Goal: Task Accomplishment & Management: Use online tool/utility

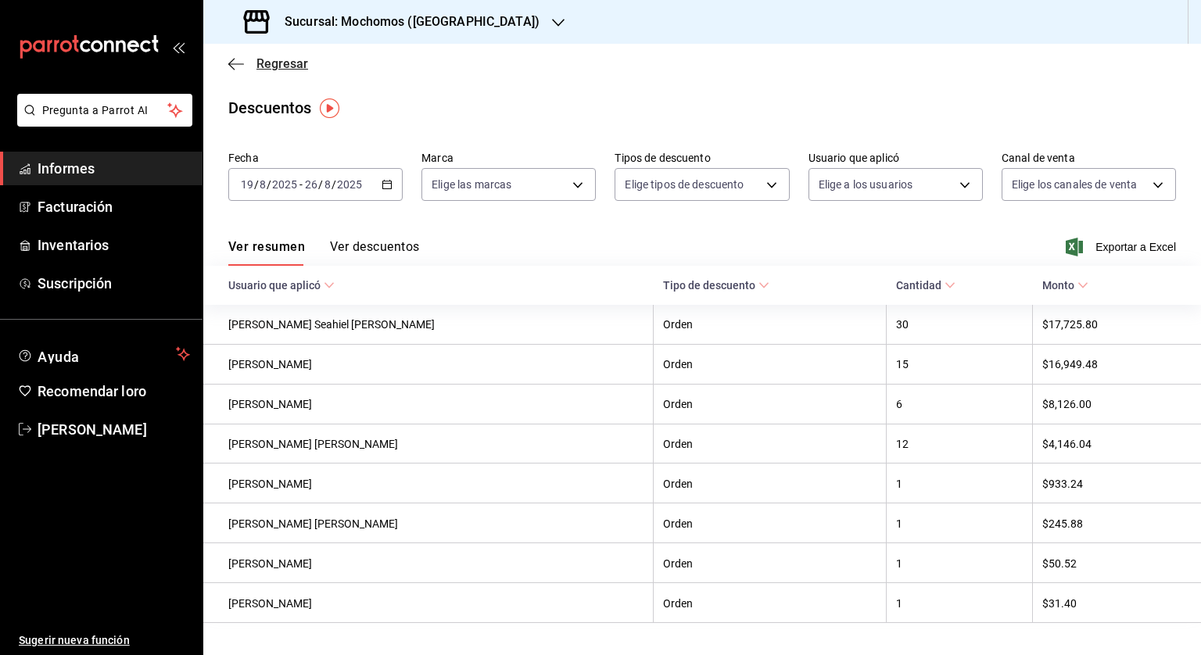
click at [231, 63] on icon "button" at bounding box center [236, 63] width 16 height 1
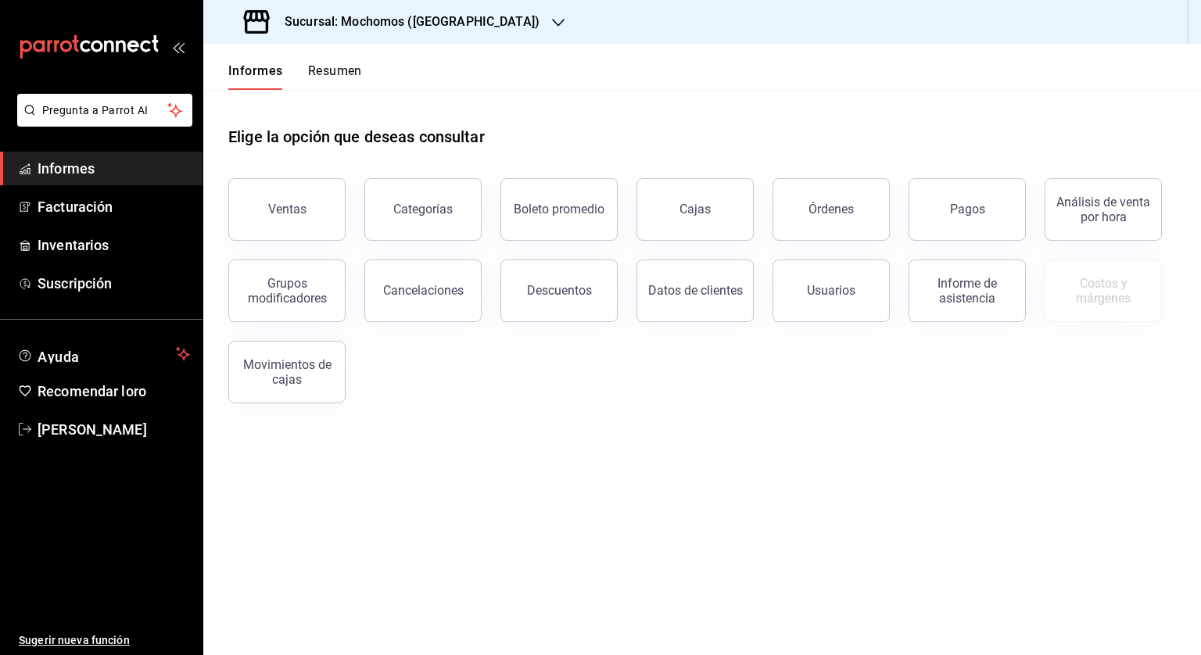
click at [347, 24] on font "Sucursal: Mochomos ([GEOGRAPHIC_DATA])" at bounding box center [412, 21] width 255 height 15
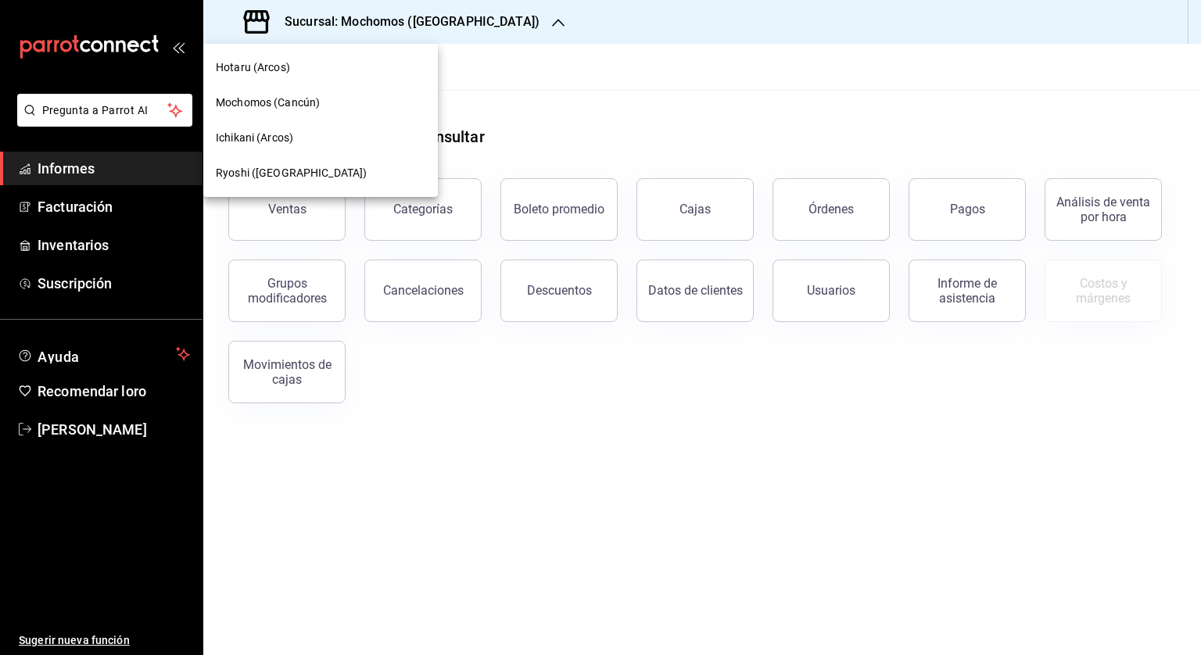
click at [250, 169] on font "Ryoshi ([GEOGRAPHIC_DATA])" at bounding box center [291, 173] width 151 height 13
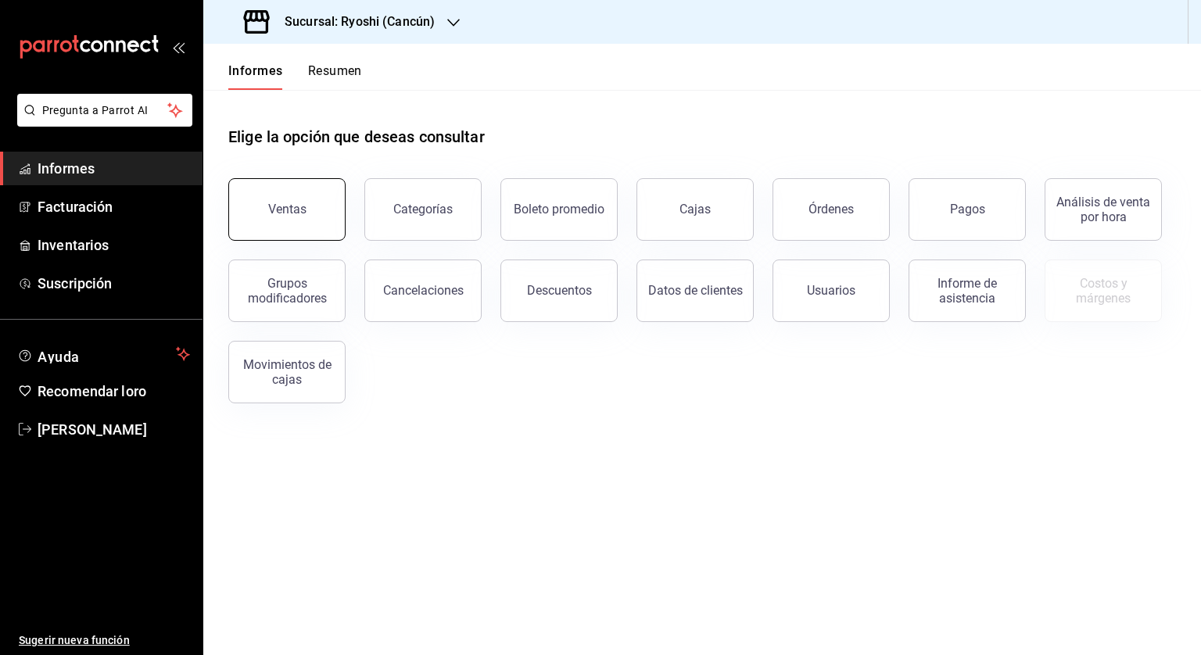
click at [305, 196] on button "Ventas" at bounding box center [286, 209] width 117 height 63
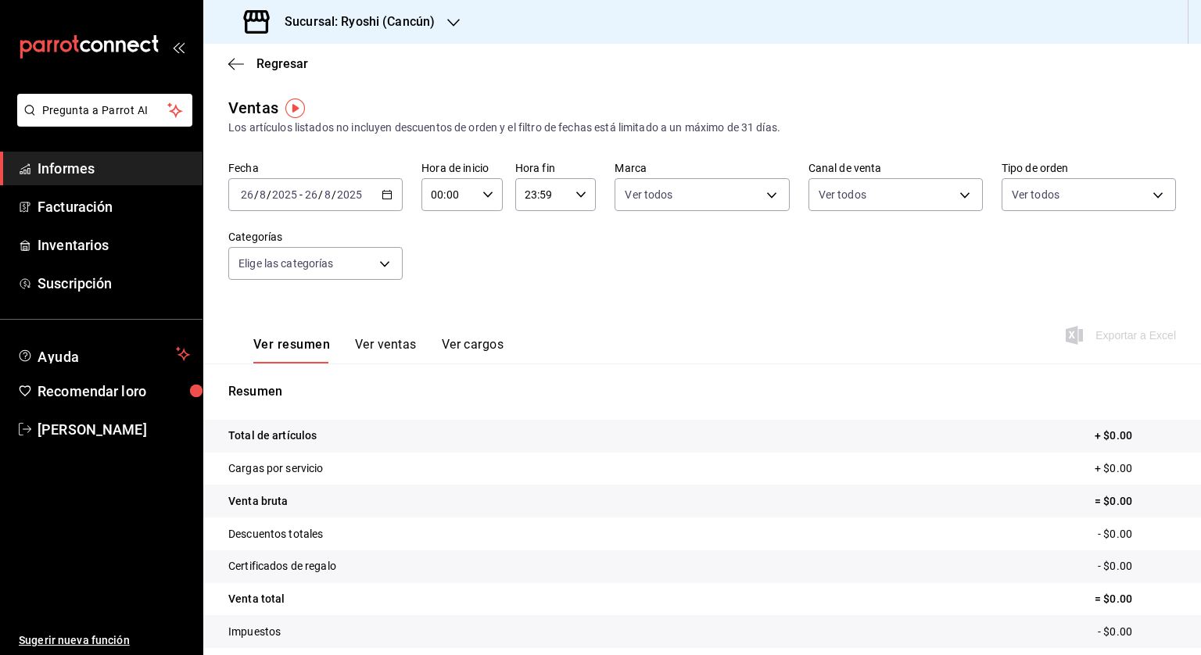
click at [388, 192] on icon "button" at bounding box center [387, 194] width 11 height 11
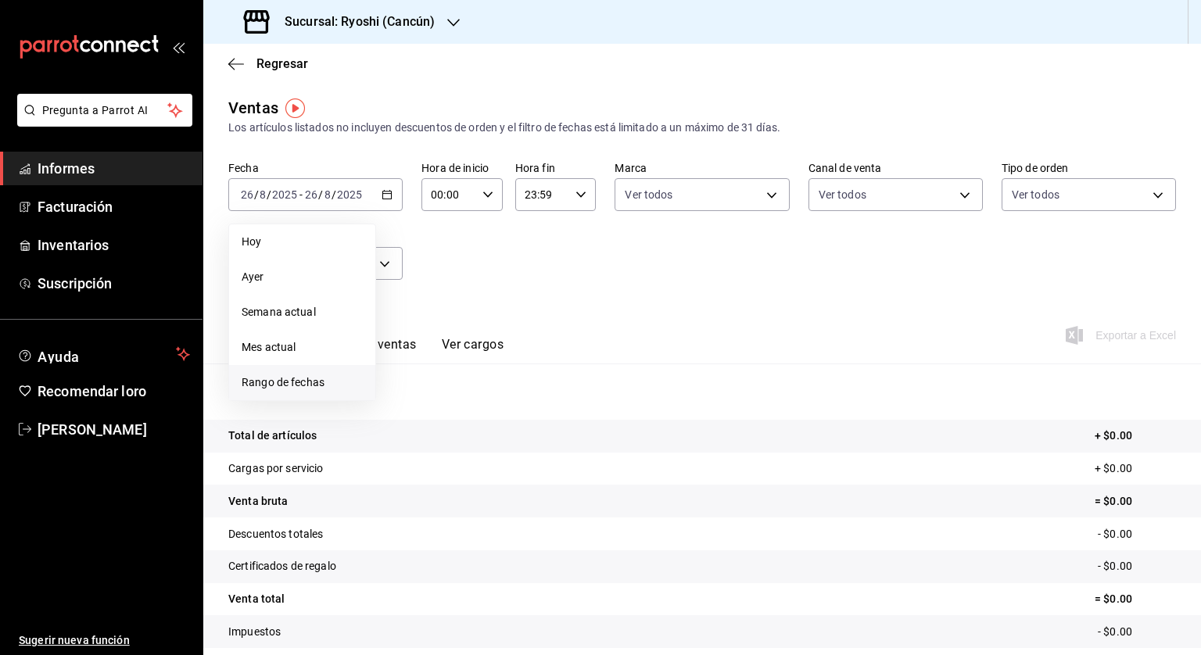
click at [269, 374] on li "Rango de fechas" at bounding box center [302, 382] width 146 height 35
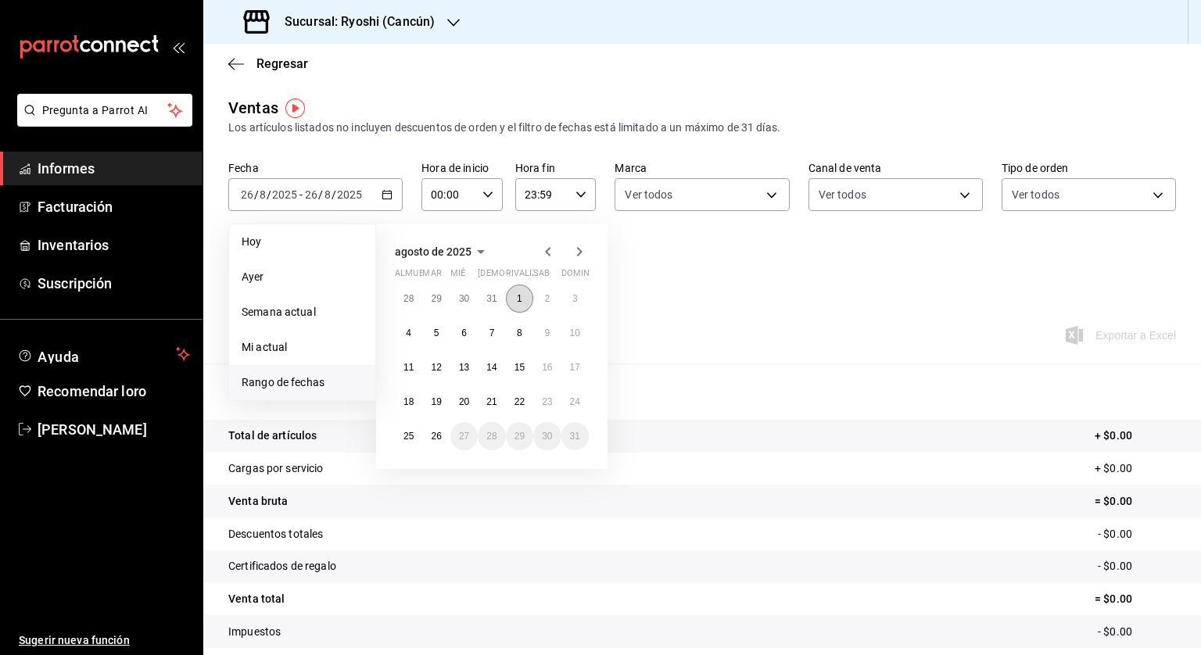
click at [510, 296] on button "1" at bounding box center [519, 299] width 27 height 28
click at [435, 437] on font "26" at bounding box center [436, 436] width 10 height 11
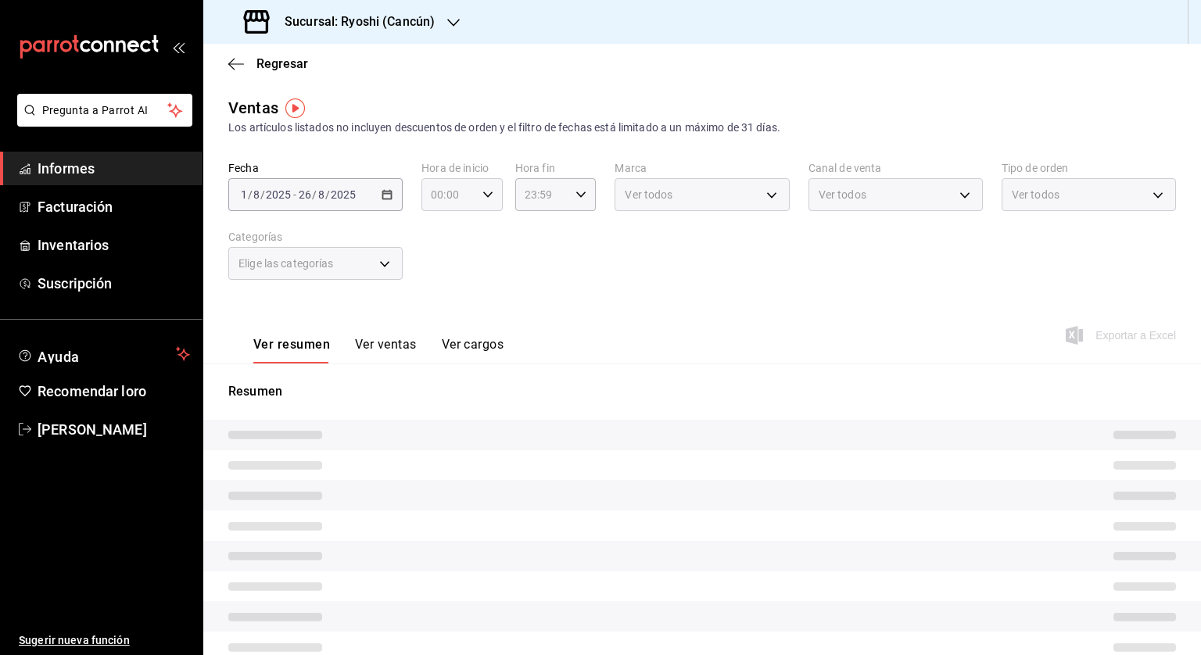
click at [486, 192] on icon "button" at bounding box center [488, 194] width 11 height 11
click at [442, 271] on font "05" at bounding box center [439, 266] width 13 height 13
type input "05:00"
click at [579, 195] on div at bounding box center [600, 327] width 1201 height 655
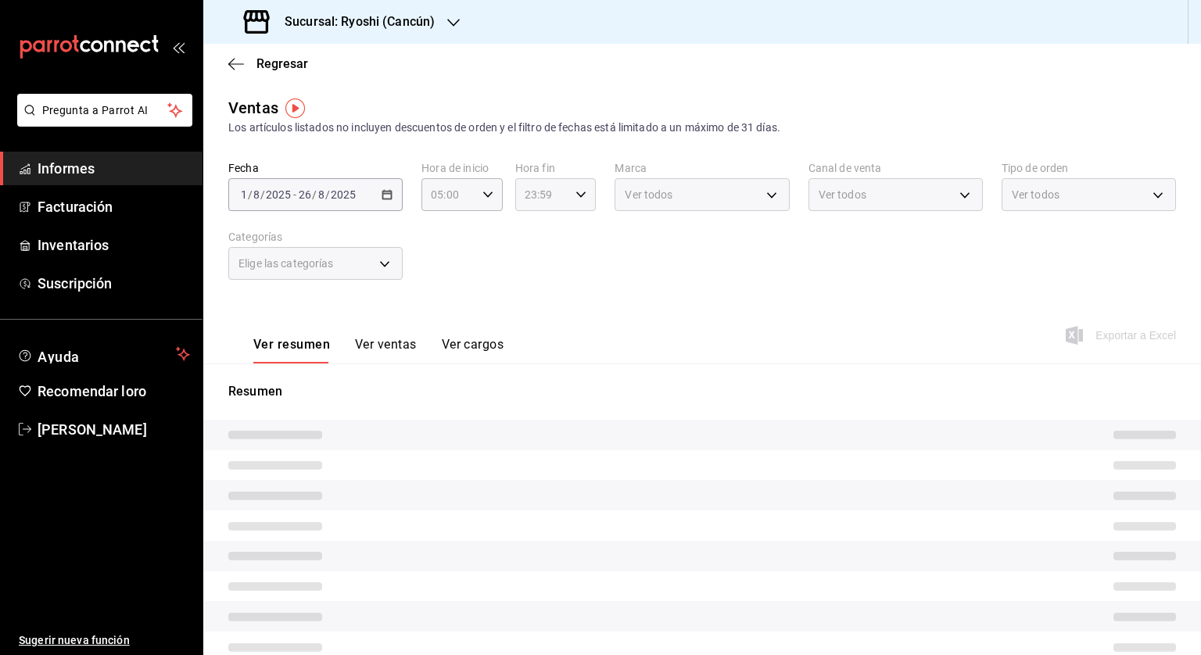
click at [576, 197] on icon "button" at bounding box center [581, 194] width 11 height 11
click at [534, 224] on font "04" at bounding box center [532, 220] width 13 height 13
type input "04:59"
click at [708, 266] on div at bounding box center [600, 327] width 1201 height 655
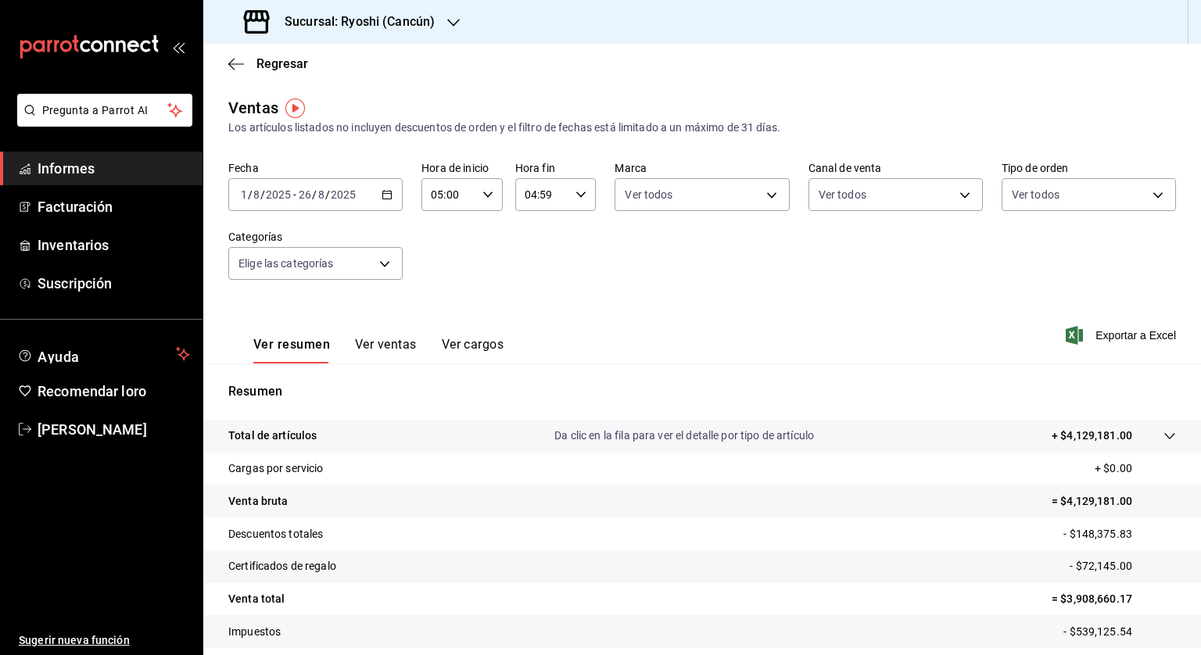
click at [1100, 325] on div "Ver resumen Ver ventas Ver cargos Exportar a Excel" at bounding box center [702, 331] width 998 height 65
click at [1104, 332] on font "Exportar a Excel" at bounding box center [1136, 335] width 81 height 13
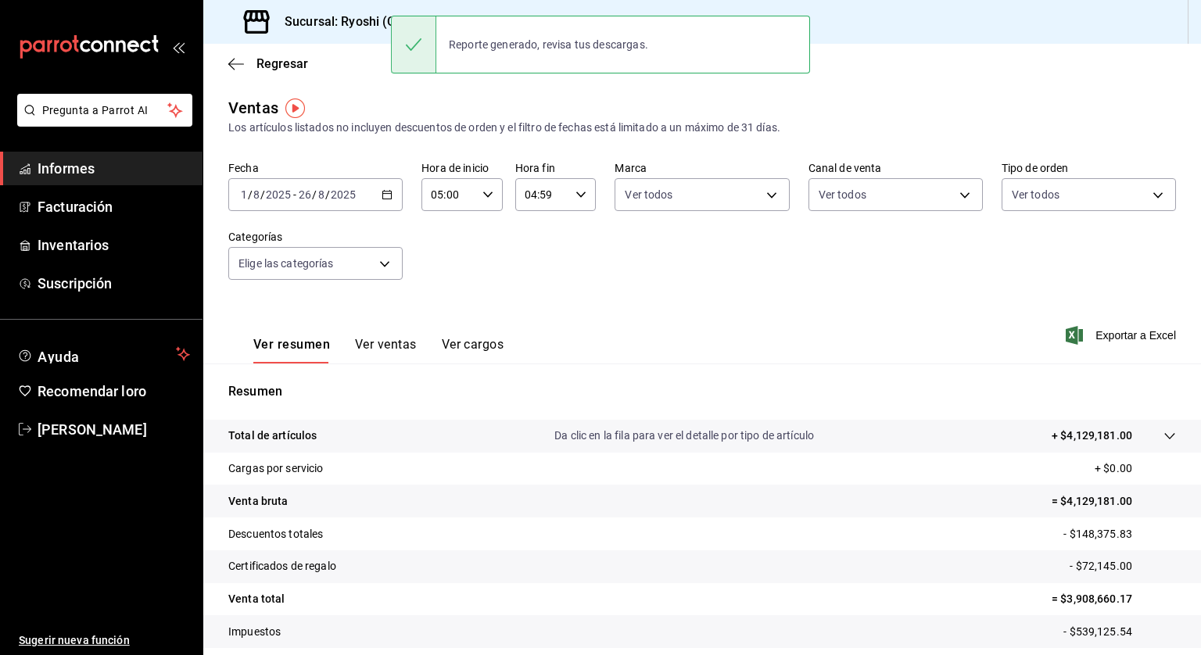
click at [1104, 113] on div "Ventas Los artículos listados no incluyen descuentos de orden y el filtro de fe…" at bounding box center [702, 116] width 948 height 40
click at [341, 27] on font "Sucursal: Ryoshi (Cancún)" at bounding box center [360, 21] width 150 height 15
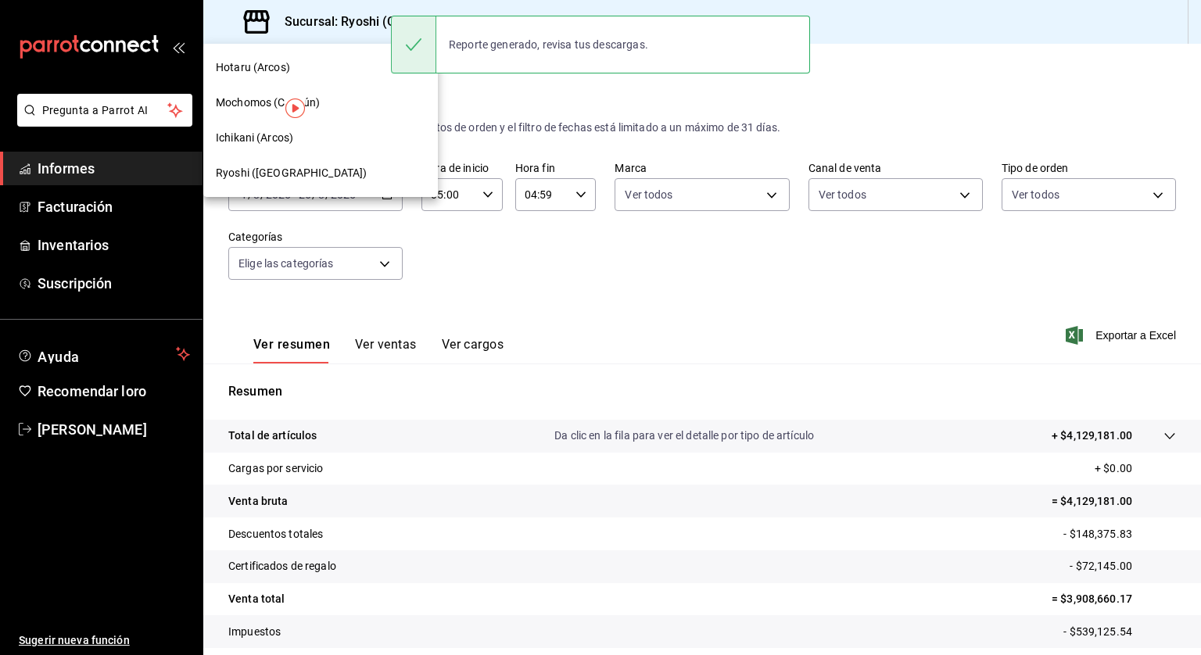
click at [260, 96] on font "Mochomos (Cancún)" at bounding box center [268, 102] width 104 height 13
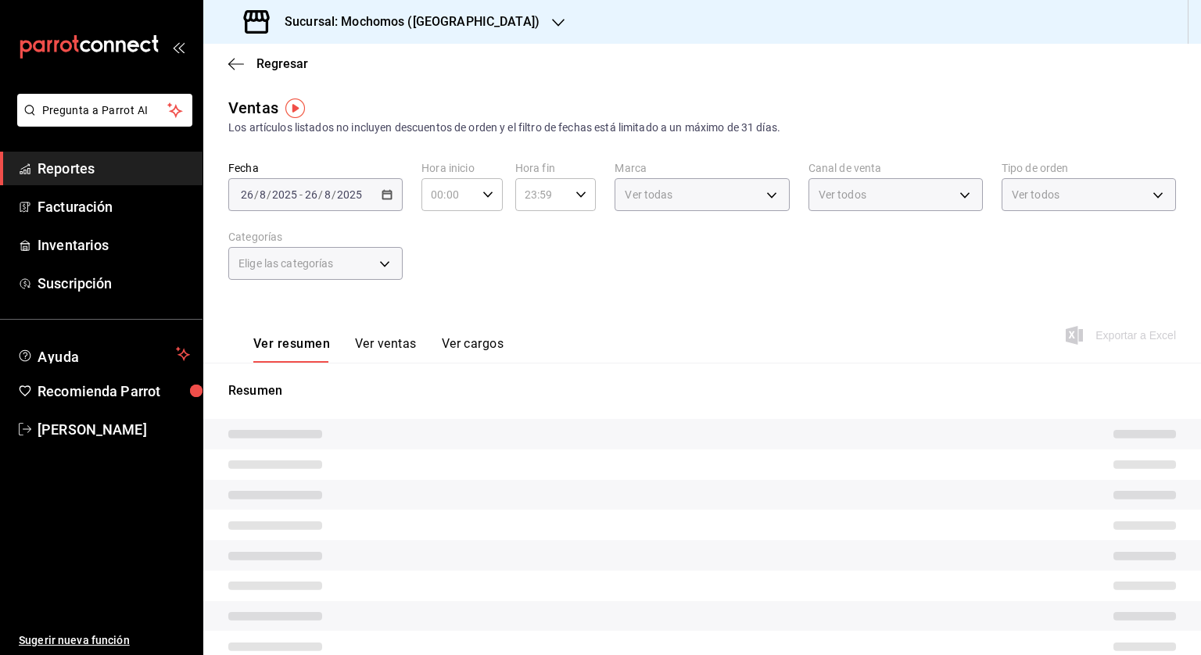
type input "05:00"
type input "04:59"
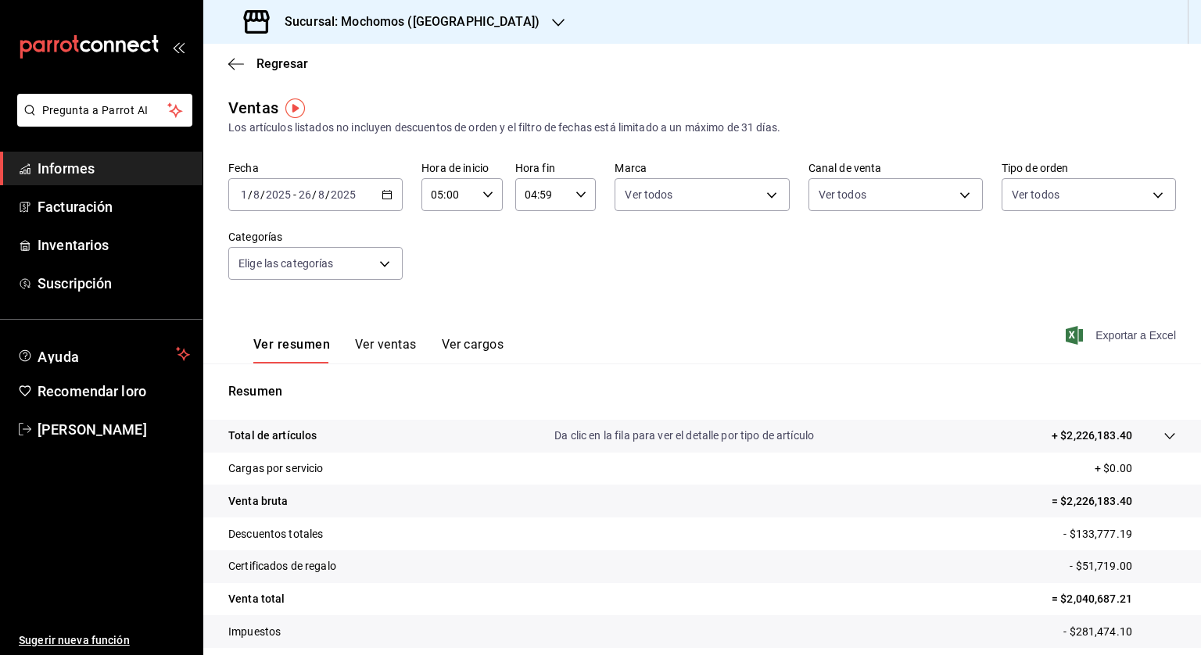
click at [1132, 336] on font "Exportar a Excel" at bounding box center [1136, 335] width 81 height 13
click at [350, 28] on font "Sucursal: Mochomos ([GEOGRAPHIC_DATA])" at bounding box center [412, 21] width 255 height 15
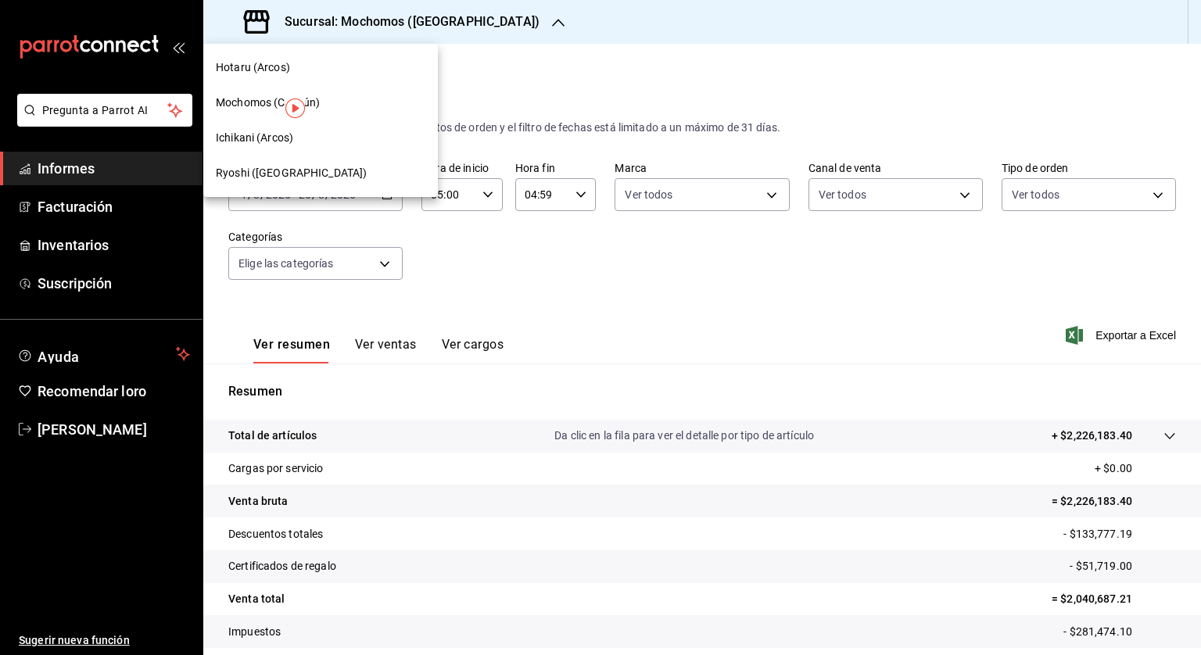
click at [263, 64] on font "Hotaru (Arcos)" at bounding box center [253, 67] width 74 height 13
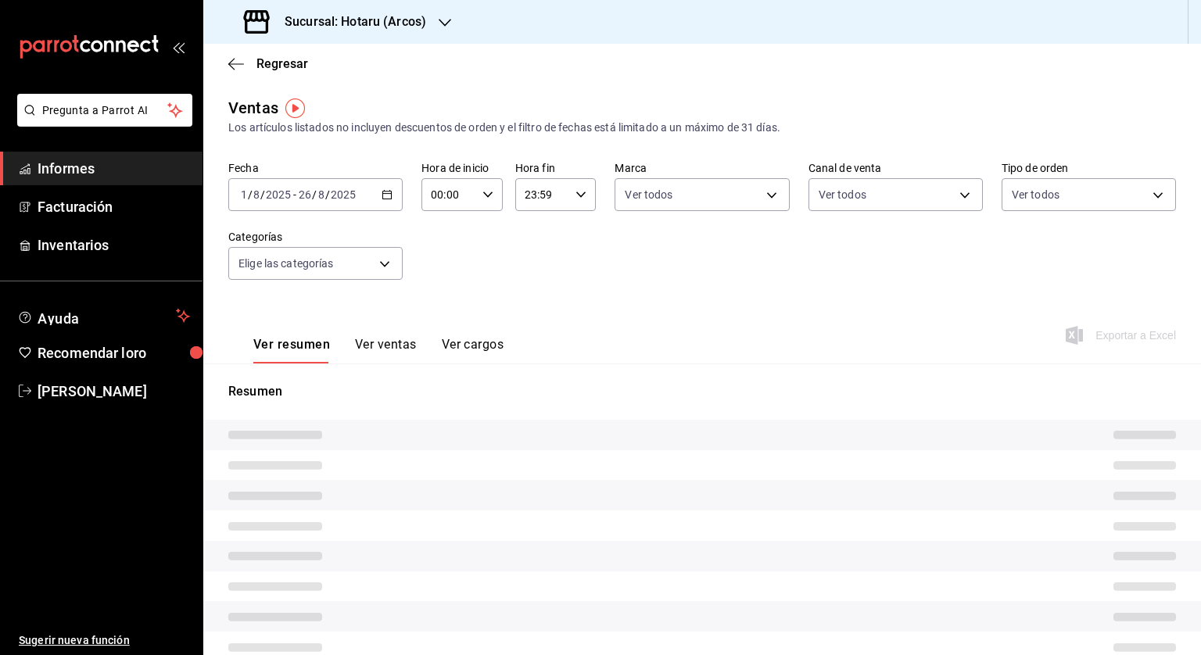
type input "05:00"
type input "04:59"
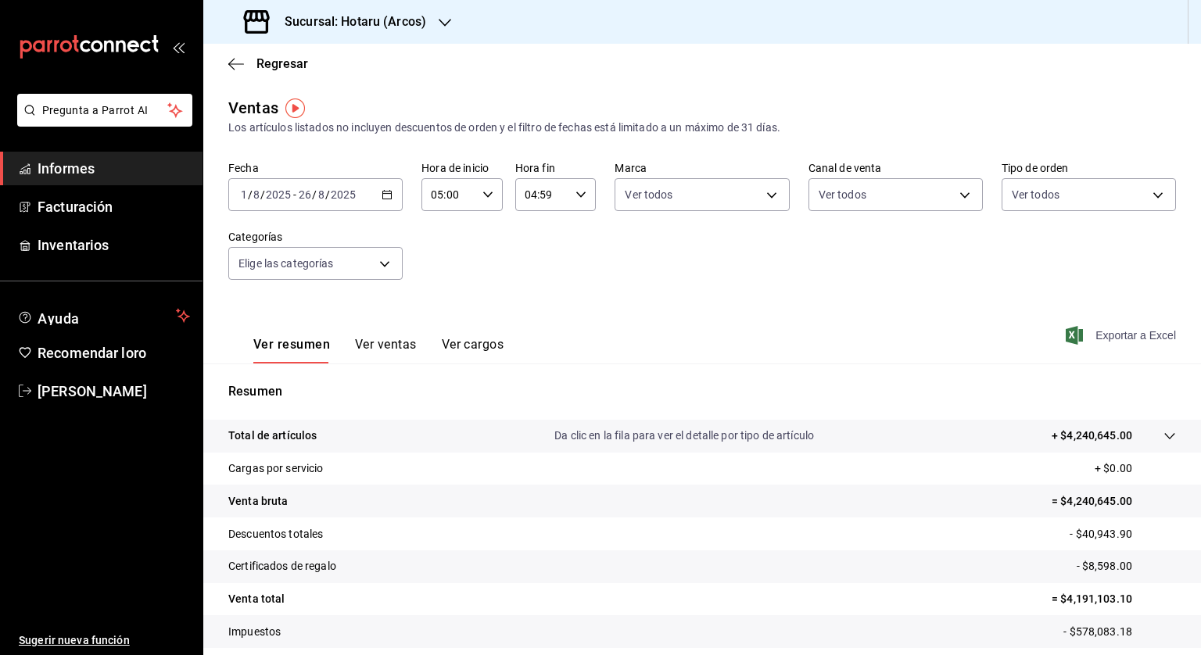
click at [1096, 331] on font "Exportar a Excel" at bounding box center [1136, 335] width 81 height 13
click at [343, 27] on font "Sucursal: Hotaru (Arcos)" at bounding box center [356, 21] width 142 height 15
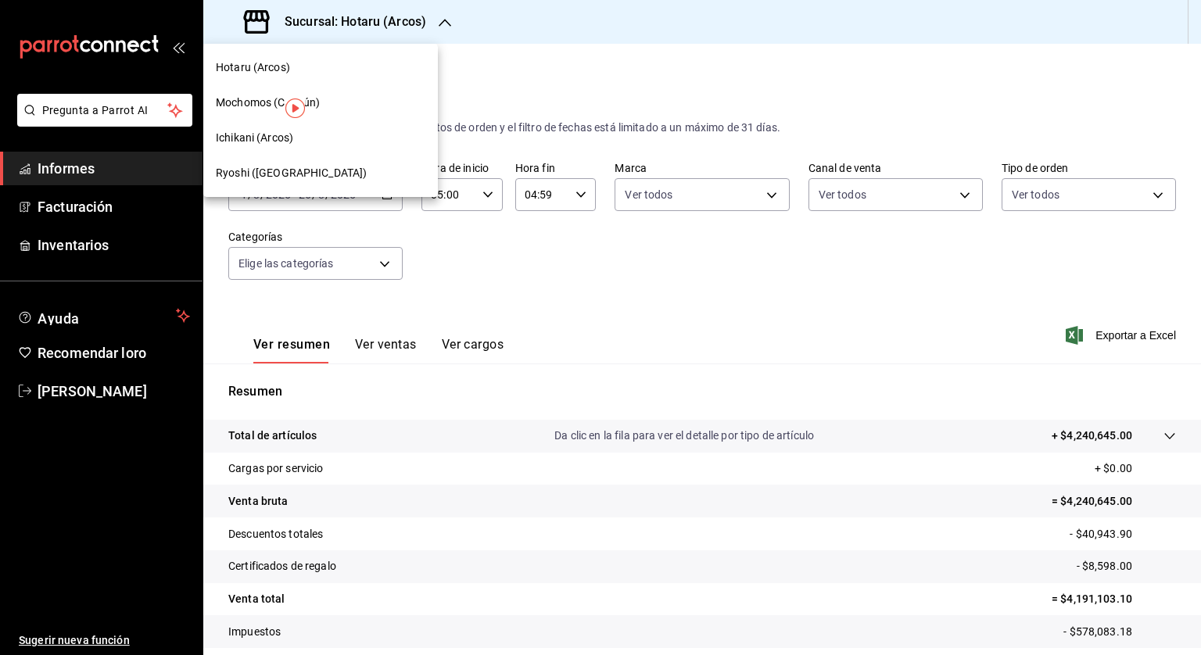
click at [226, 139] on font "Ichikani (Arcos)" at bounding box center [254, 137] width 77 height 13
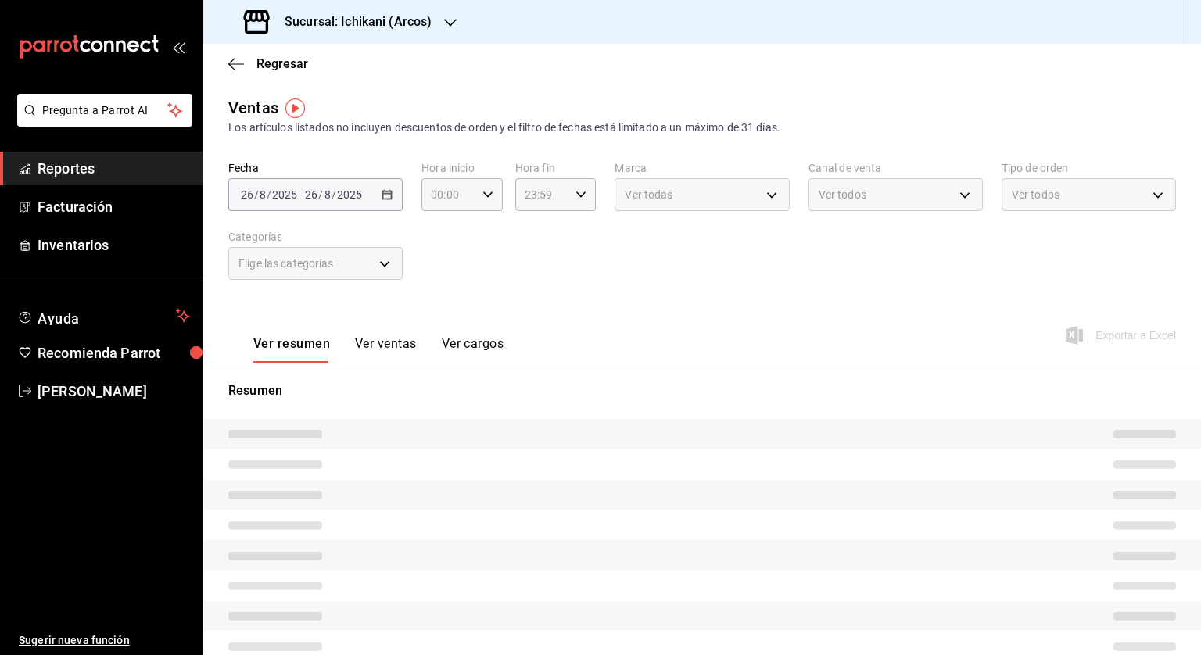
type input "05:00"
type input "04:59"
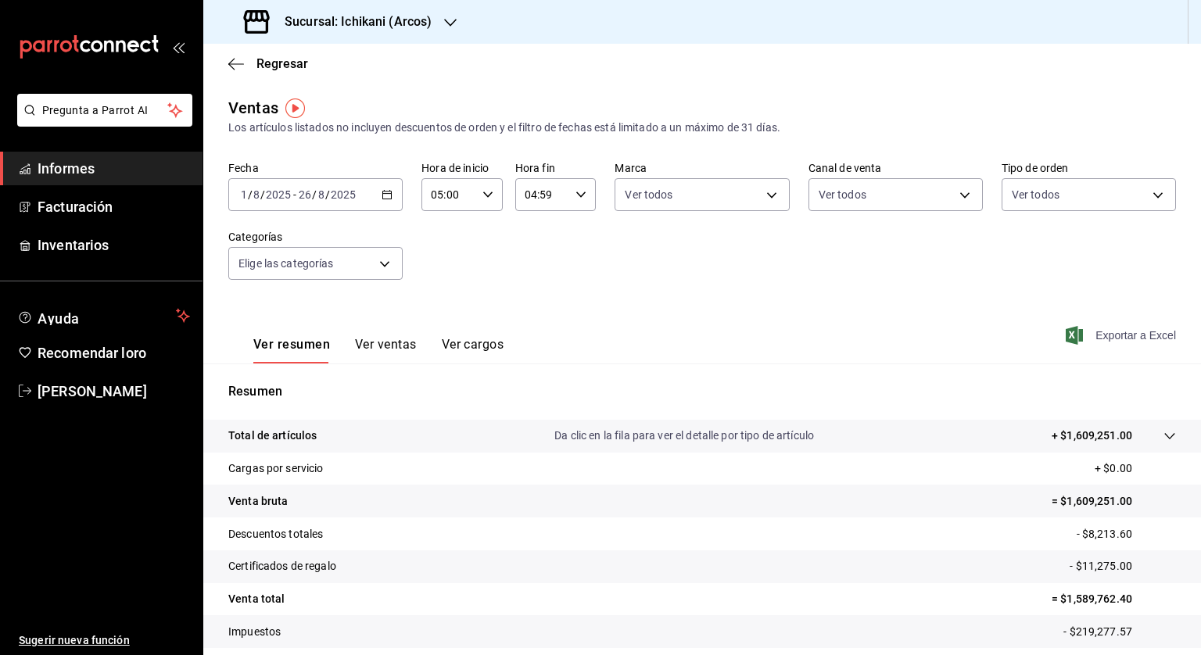
click at [1109, 332] on font "Exportar a Excel" at bounding box center [1136, 335] width 81 height 13
click at [241, 62] on icon "button" at bounding box center [236, 64] width 16 height 14
